Goal: Information Seeking & Learning: Learn about a topic

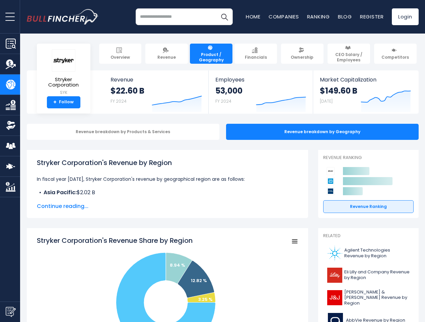
click at [10, 16] on span "open menu" at bounding box center [9, 16] width 9 height 1
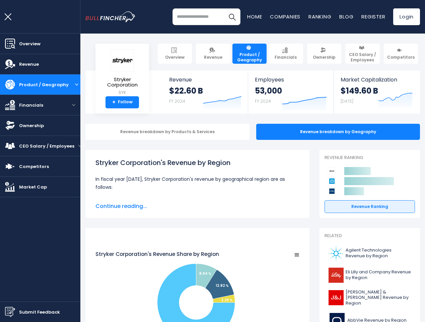
click at [10, 311] on img "Submit Feedback" at bounding box center [10, 312] width 10 height 10
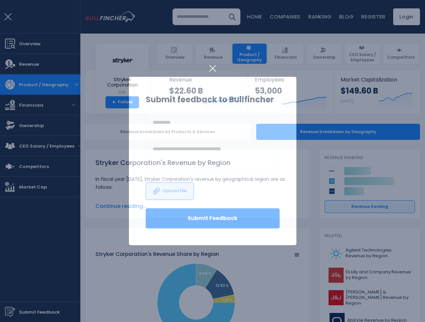
click at [172, 98] on h3 "Submit feedback to Bullfincher" at bounding box center [213, 99] width 134 height 12
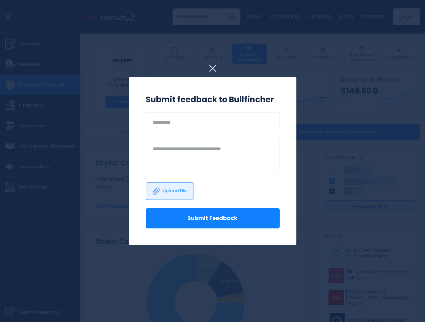
click at [276, 98] on h3 "Submit feedback to Bullfincher" at bounding box center [213, 99] width 134 height 12
click at [381, 98] on div at bounding box center [212, 161] width 425 height 322
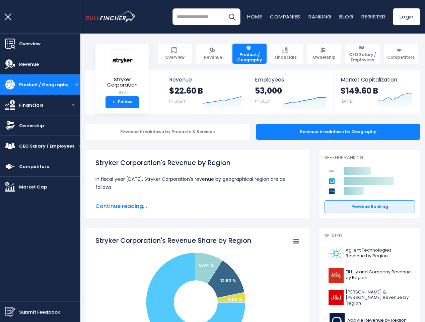
click at [118, 132] on div "Revenue breakdown by Products & Services" at bounding box center [167, 132] width 164 height 16
click at [163, 206] on span "Continue reading..." at bounding box center [198, 206] width 204 height 8
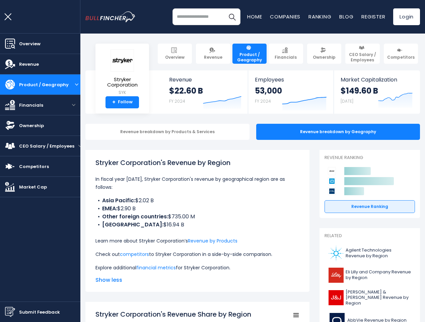
click at [290, 241] on p "Learn more about Stryker Corporation’s Revenue by Products" at bounding box center [198, 241] width 204 height 8
click at [364, 181] on icon at bounding box center [370, 181] width 50 height 8
